Goal: Navigation & Orientation: Find specific page/section

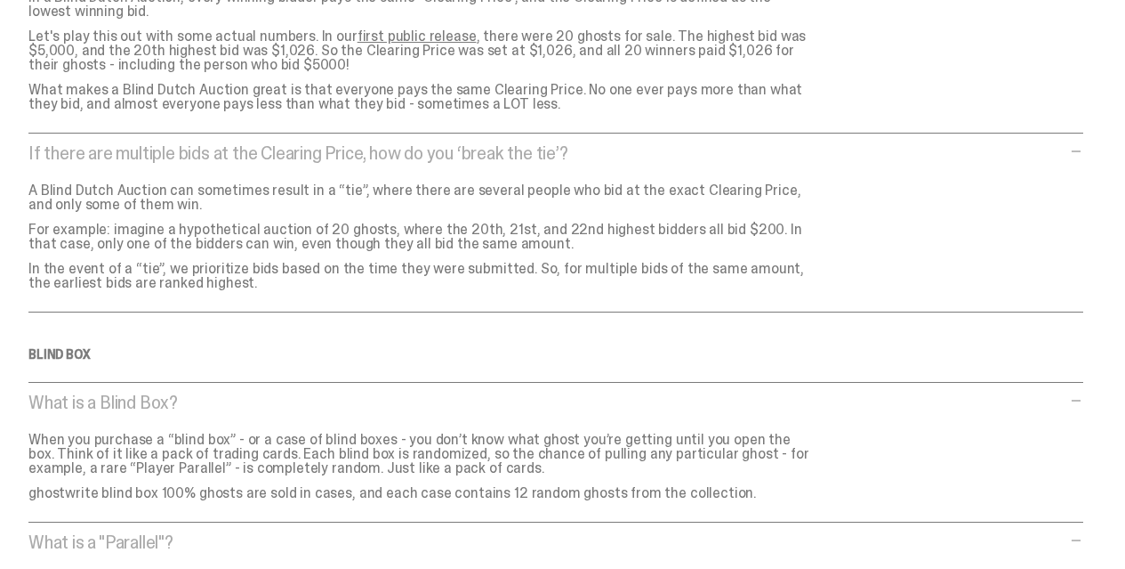
scroll to position [1828, 0]
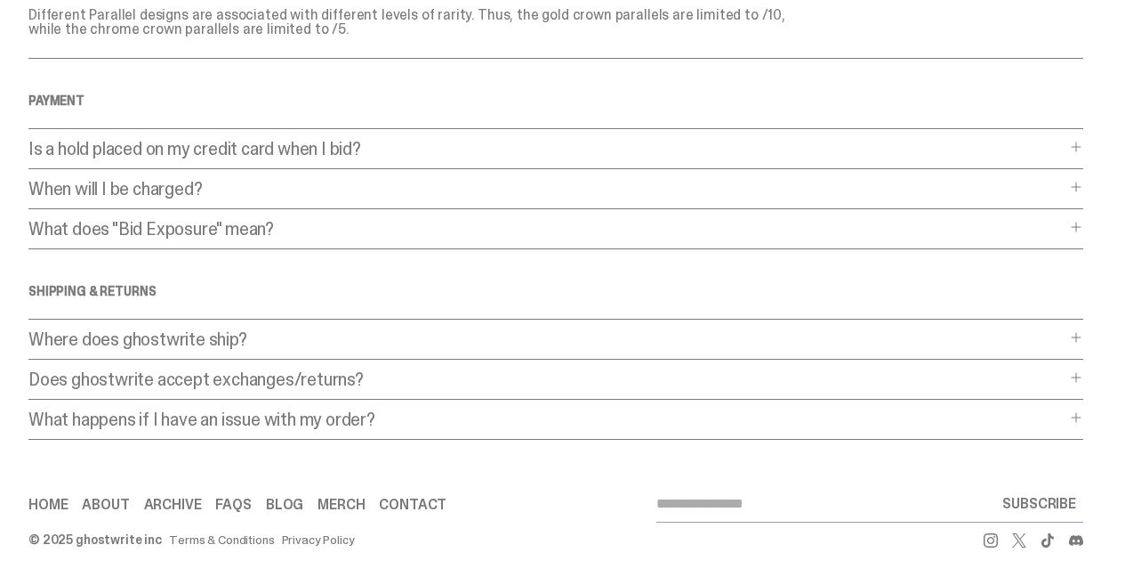
click at [412, 497] on link "Contact" at bounding box center [413, 504] width 68 height 14
click at [122, 497] on link "About" at bounding box center [105, 504] width 47 height 14
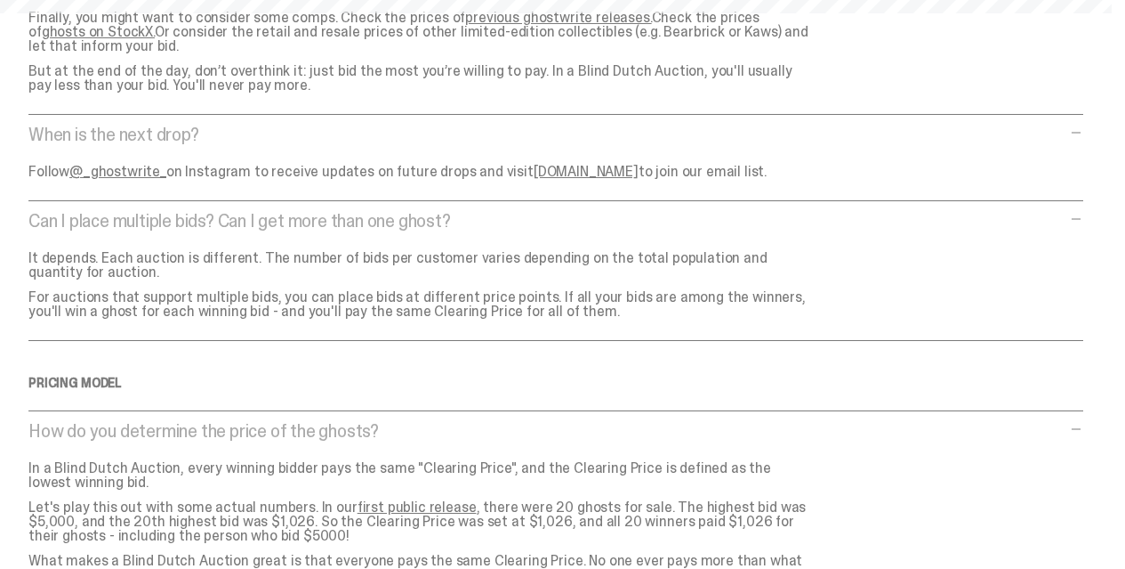
scroll to position [0, 0]
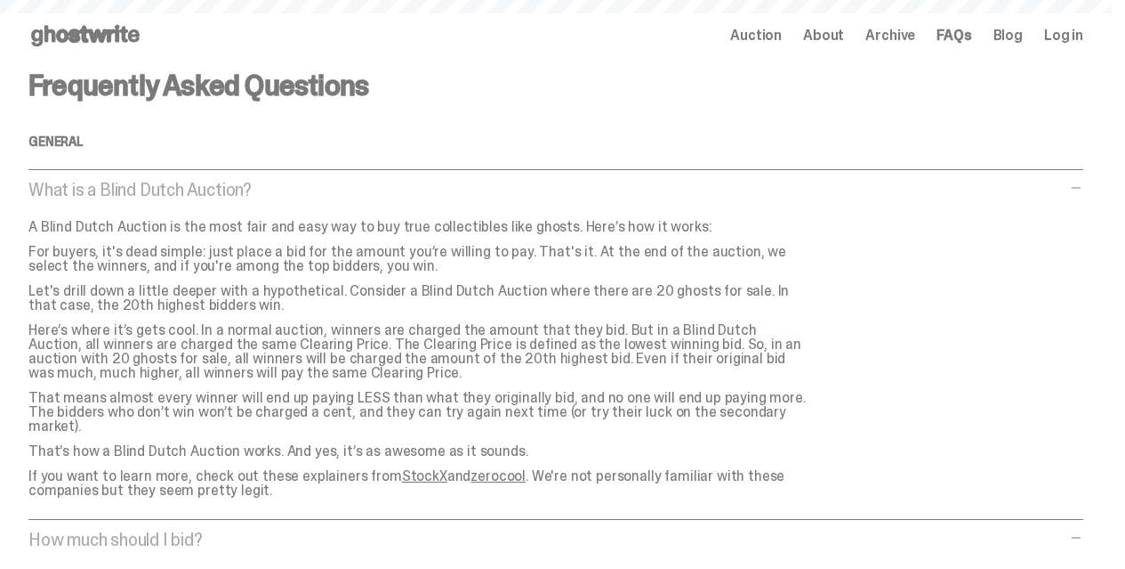
click at [830, 34] on span "About" at bounding box center [823, 35] width 41 height 14
click at [134, 33] on icon at bounding box center [85, 35] width 114 height 28
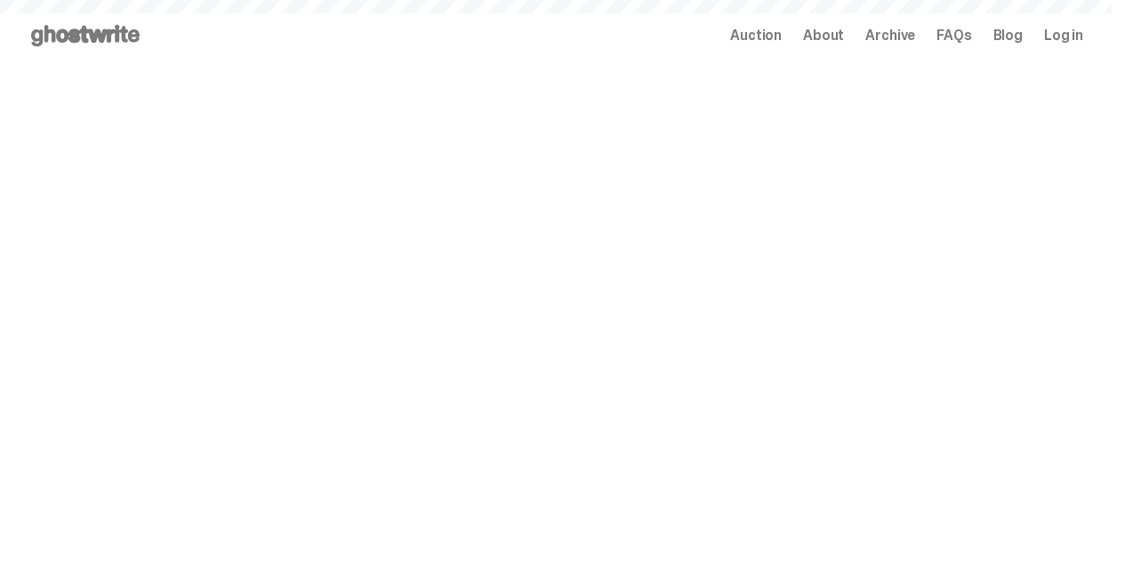
click at [101, 26] on icon at bounding box center [85, 35] width 114 height 28
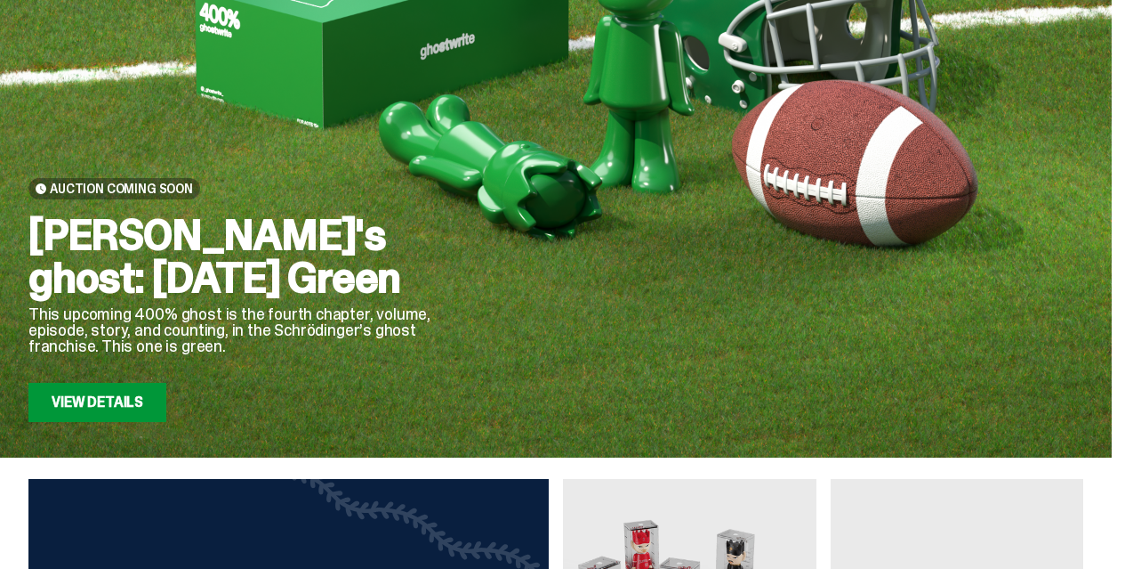
scroll to position [178, 0]
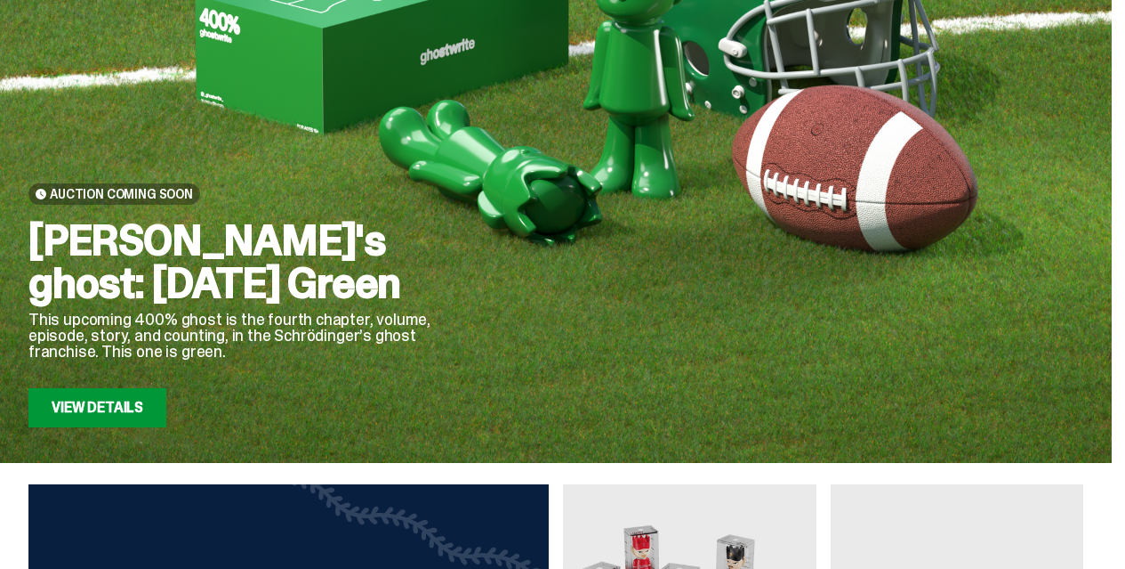
click at [132, 409] on link "View Details" at bounding box center [97, 407] width 138 height 39
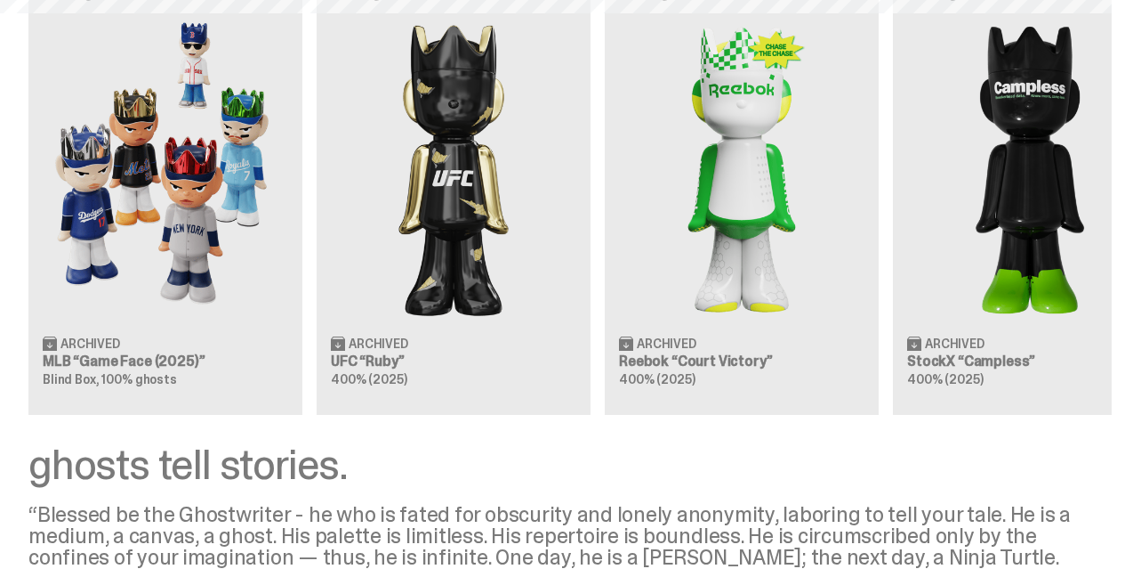
scroll to position [0, 0]
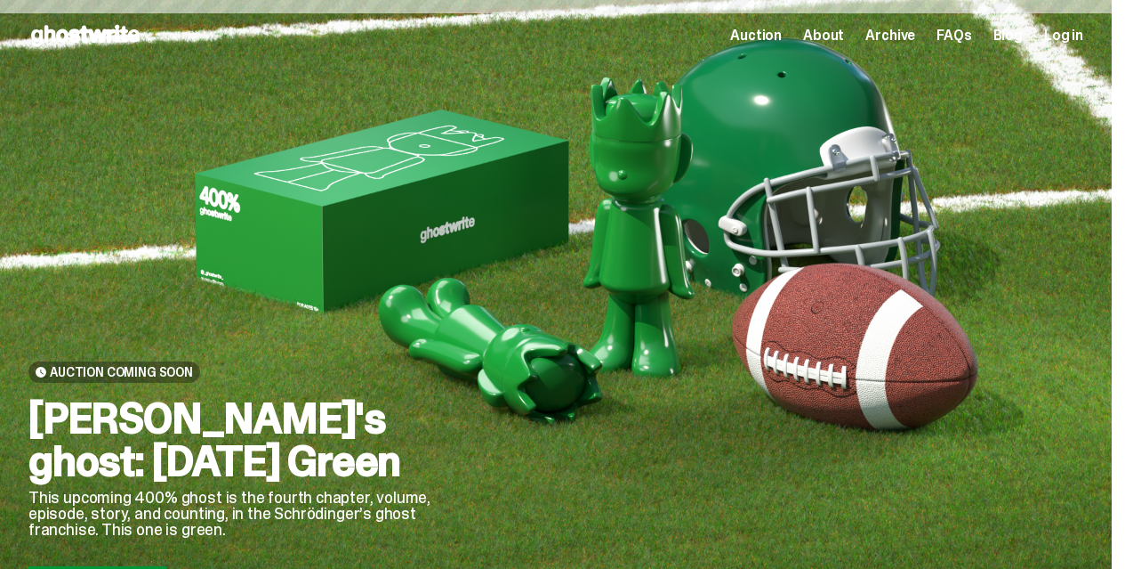
click at [121, 36] on use at bounding box center [85, 35] width 109 height 21
click at [946, 36] on span "FAQs" at bounding box center [954, 35] width 35 height 14
